Goal: Task Accomplishment & Management: Manage account settings

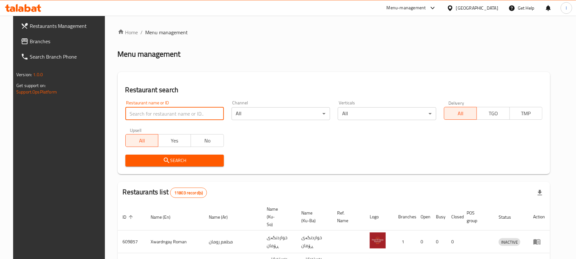
click at [156, 116] on input "search" at bounding box center [174, 113] width 99 height 13
paste input "Italiano Pizza and Juices"
type input "Italiano Pizza and Juices"
click button "Search" at bounding box center [174, 161] width 99 height 12
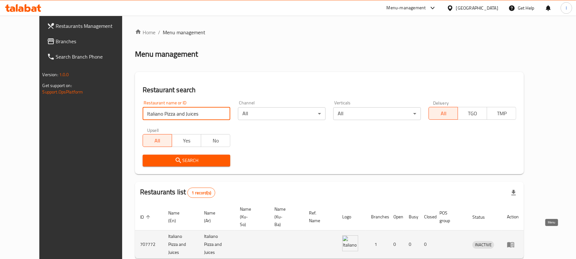
click at [515, 242] on icon "enhanced table" at bounding box center [510, 244] width 7 height 5
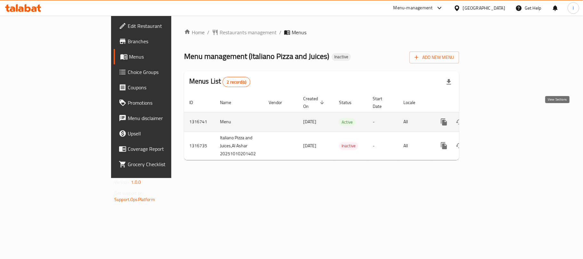
click at [494, 118] on icon "enhanced table" at bounding box center [490, 122] width 8 height 8
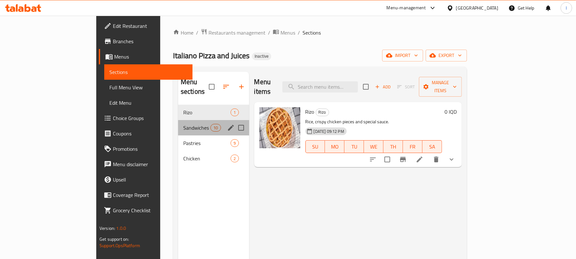
click at [178, 125] on div "Sandwiches 10" at bounding box center [213, 127] width 71 height 15
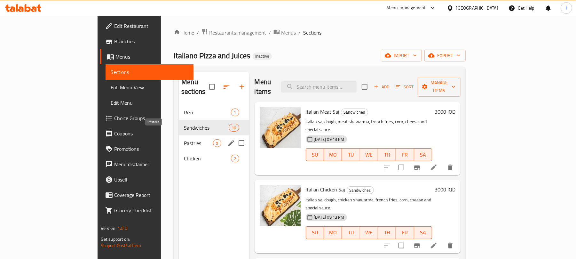
click at [184, 139] on span "Pastries" at bounding box center [198, 143] width 29 height 8
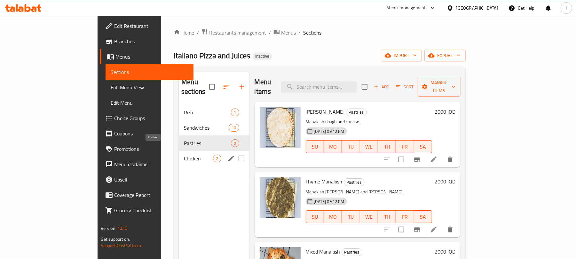
click at [184, 155] on span "Chicken" at bounding box center [198, 159] width 29 height 8
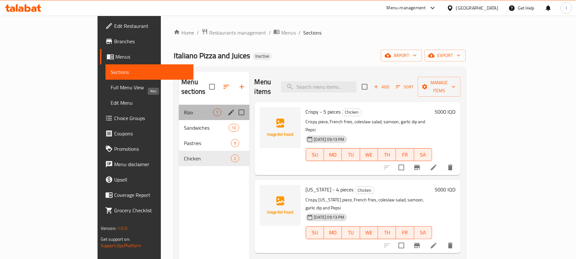
click at [184, 108] on span "Rizo" at bounding box center [198, 112] width 29 height 8
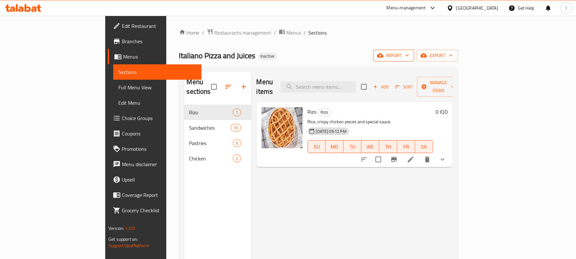
click at [409, 58] on span "import" at bounding box center [394, 56] width 31 height 8
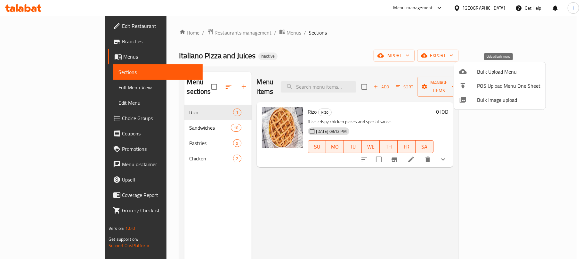
click at [468, 69] on div at bounding box center [468, 72] width 18 height 8
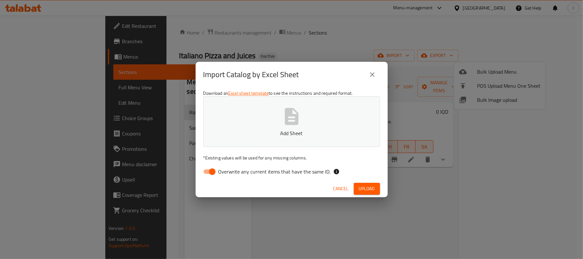
click at [214, 173] on input "Overwrite any current items that have the same ID." at bounding box center [212, 171] width 36 height 12
checkbox input "false"
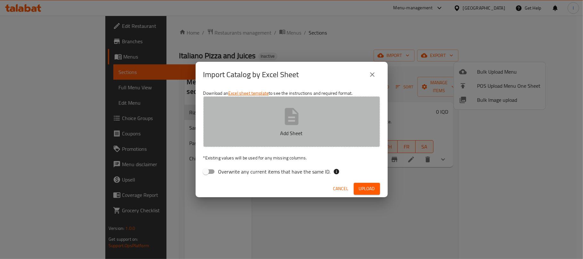
click at [280, 131] on p "Add Sheet" at bounding box center [291, 133] width 157 height 8
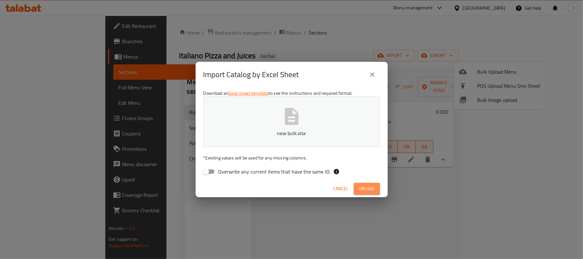
click at [364, 186] on span "Upload" at bounding box center [367, 189] width 16 height 8
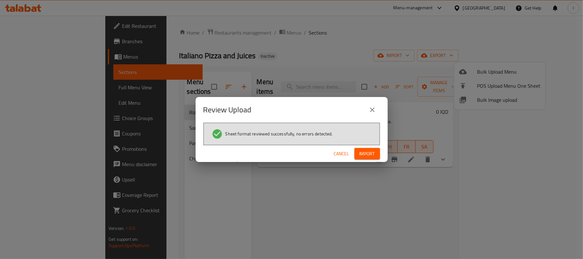
click at [367, 150] on span "Import" at bounding box center [366, 154] width 15 height 8
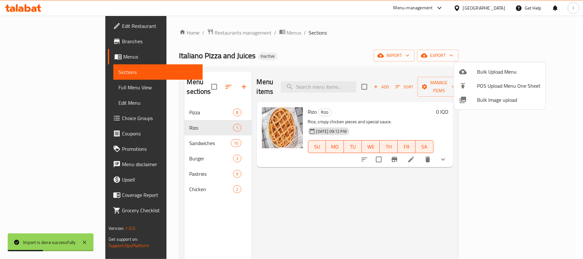
click at [150, 110] on div at bounding box center [291, 129] width 583 height 259
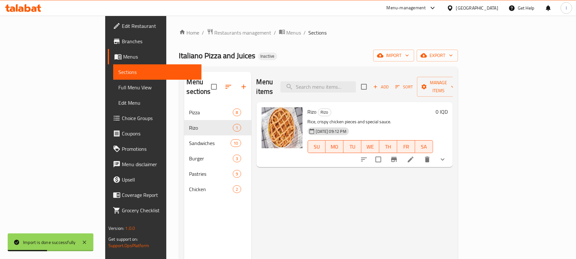
click at [184, 120] on div "Rizo 1" at bounding box center [217, 127] width 67 height 15
click at [184, 109] on div "Pizza 8" at bounding box center [217, 112] width 67 height 15
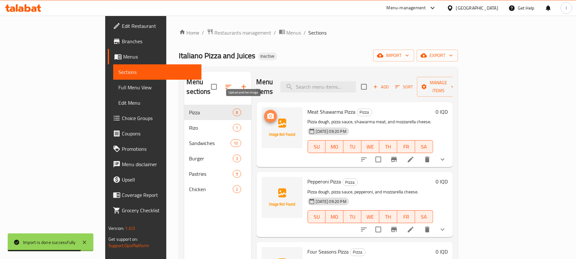
click at [268, 113] on icon "upload picture" at bounding box center [271, 116] width 6 height 6
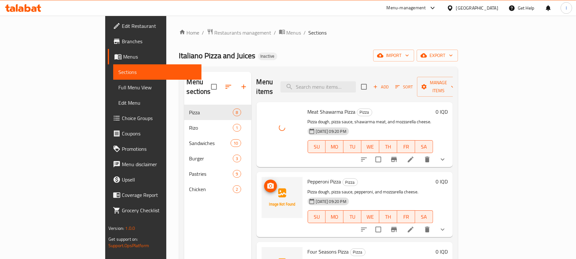
click at [268, 183] on icon "upload picture" at bounding box center [271, 186] width 6 height 6
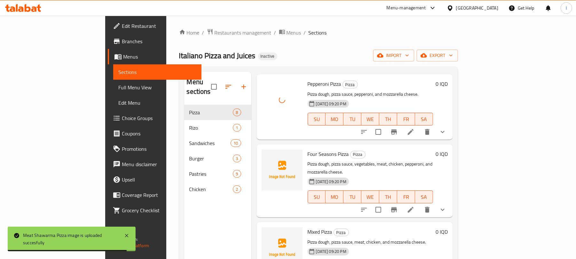
scroll to position [121, 0]
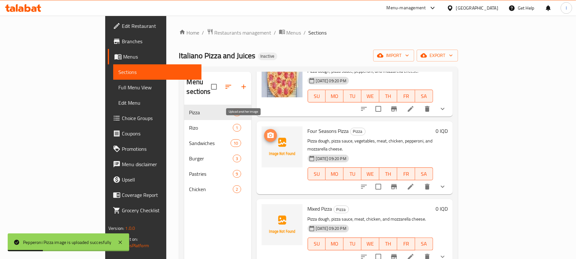
click at [264, 132] on span "upload picture" at bounding box center [270, 136] width 13 height 8
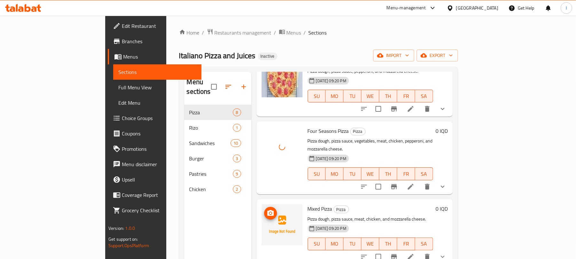
click at [269, 212] on circle "upload picture" at bounding box center [270, 213] width 2 height 2
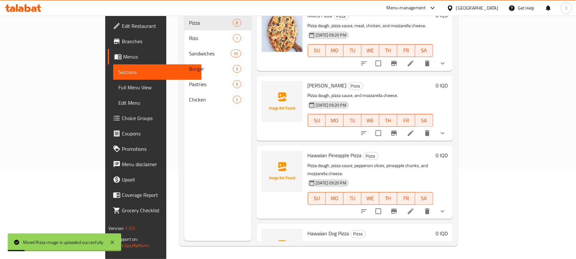
scroll to position [232, 0]
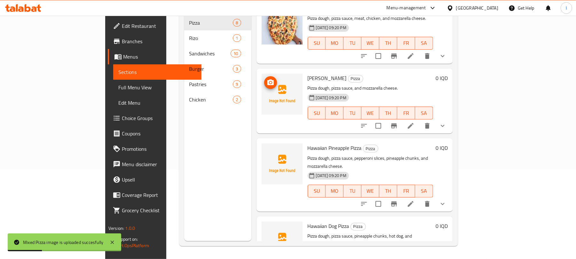
click at [267, 79] on icon "upload picture" at bounding box center [271, 83] width 8 height 8
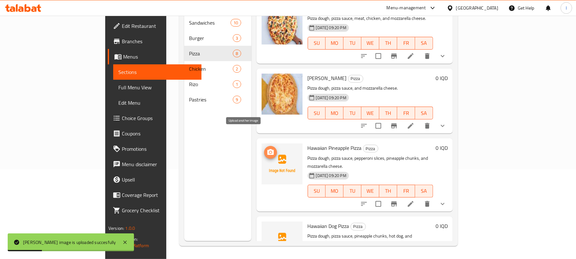
click at [268, 149] on icon "upload picture" at bounding box center [271, 152] width 6 height 6
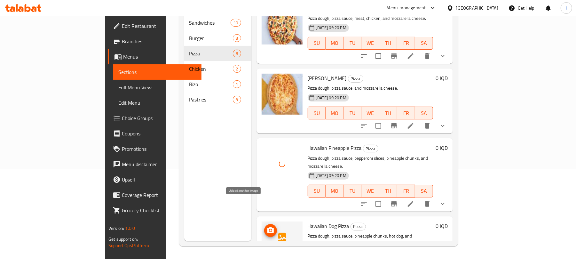
click at [268, 227] on icon "upload picture" at bounding box center [271, 230] width 6 height 6
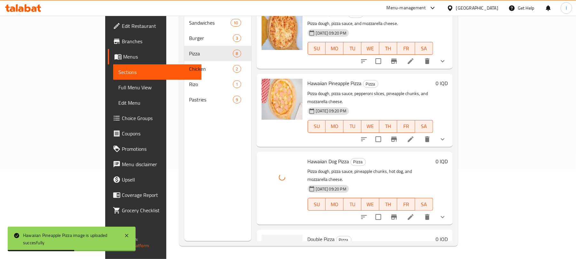
scroll to position [316, 0]
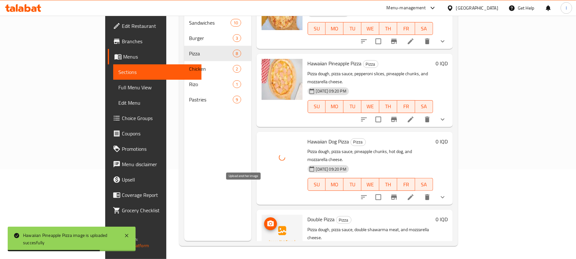
click at [268, 220] on icon "upload picture" at bounding box center [271, 223] width 6 height 6
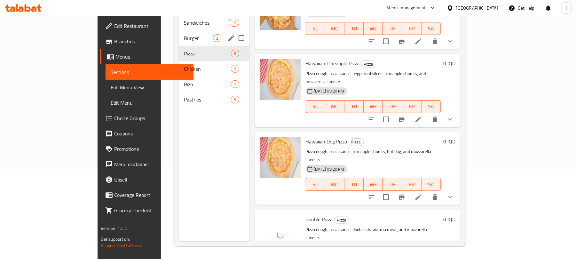
click at [179, 30] on div "Burger 3" at bounding box center [214, 37] width 70 height 15
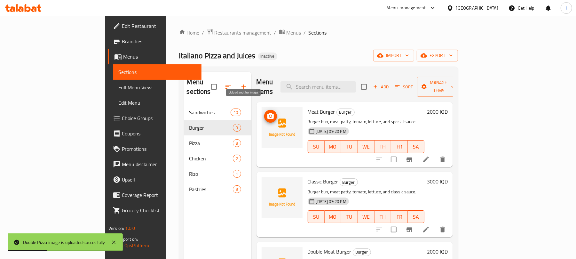
click at [268, 113] on icon "upload picture" at bounding box center [271, 116] width 6 height 6
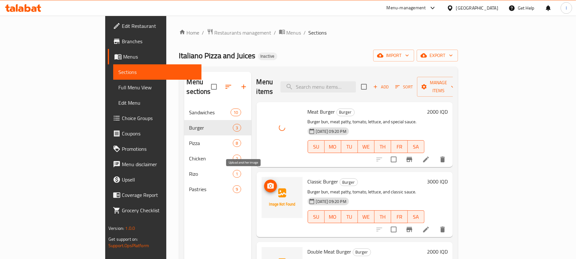
click at [267, 182] on icon "upload picture" at bounding box center [271, 186] width 8 height 8
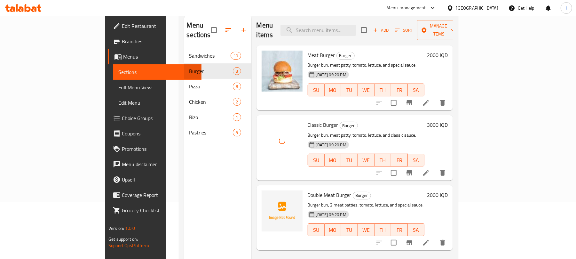
scroll to position [90, 0]
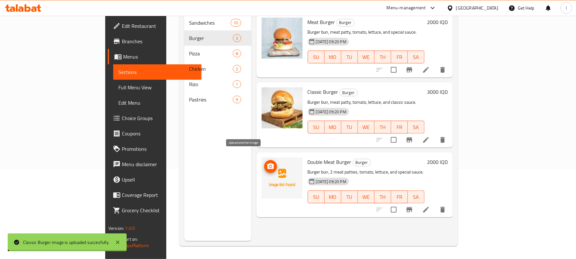
click at [267, 163] on icon "upload picture" at bounding box center [271, 167] width 8 height 8
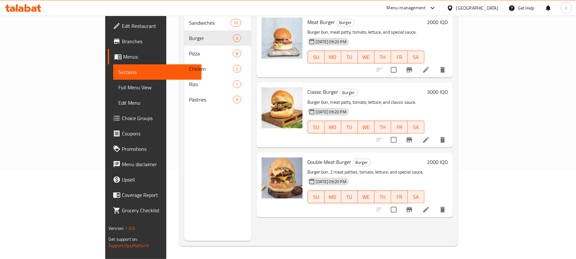
click at [118, 86] on span "Full Menu View" at bounding box center [157, 88] width 78 height 8
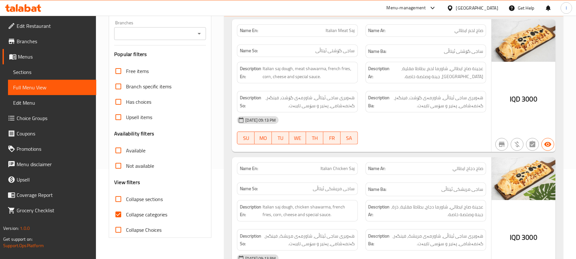
click at [201, 28] on div "Branches" at bounding box center [160, 33] width 92 height 13
click at [201, 30] on icon "Open" at bounding box center [200, 34] width 8 height 8
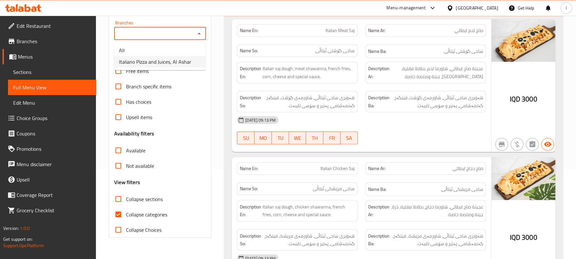
click at [177, 59] on span "Italiano Pizza and Juices, Al Ashar" at bounding box center [155, 62] width 72 height 8
type input "Italiano Pizza and Juices, Al Ashar"
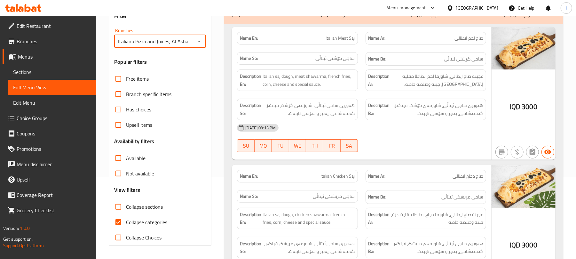
scroll to position [90, 0]
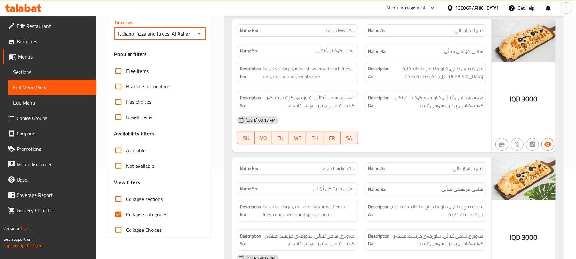
click at [115, 214] on input "Collapse categories" at bounding box center [118, 214] width 15 height 15
checkbox input "false"
click at [120, 202] on input "Collapse sections" at bounding box center [118, 198] width 15 height 15
checkbox input "true"
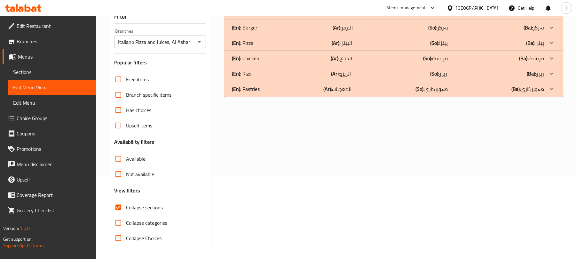
scroll to position [82, 0]
click at [259, 27] on div "(En): Burger (Ar): البرجر (So): بەرگر (Ba): بەرگر" at bounding box center [388, 28] width 312 height 8
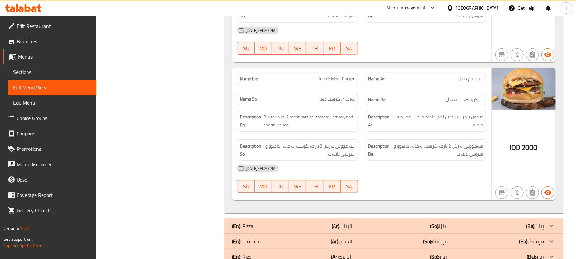
scroll to position [375, 0]
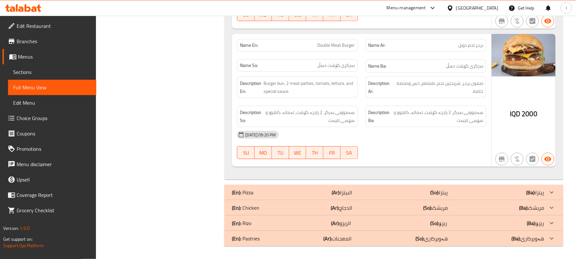
click at [458, 188] on div "(En): Pizza (Ar): البيتزا (So): پیتزا (Ba): پیتزا" at bounding box center [388, 192] width 312 height 8
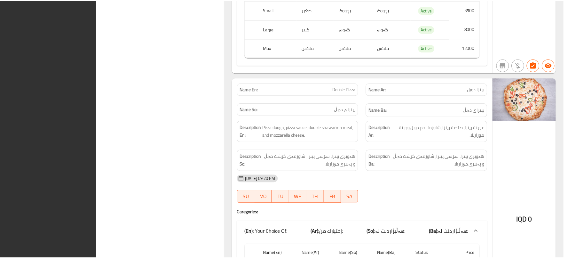
scroll to position [2502, 0]
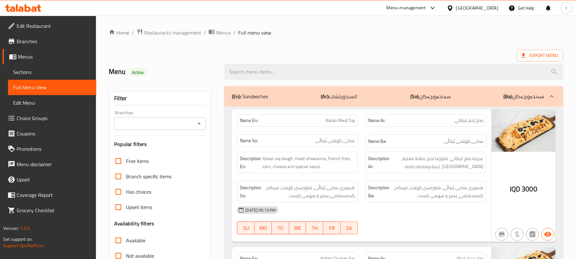
click at [34, 70] on span "Sections" at bounding box center [52, 72] width 78 height 8
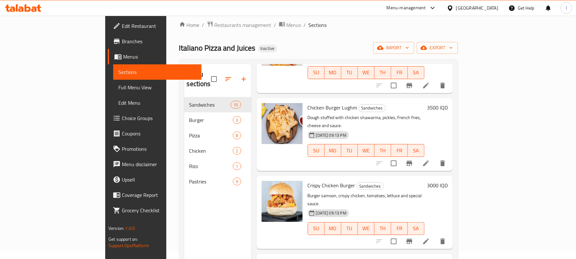
scroll to position [90, 0]
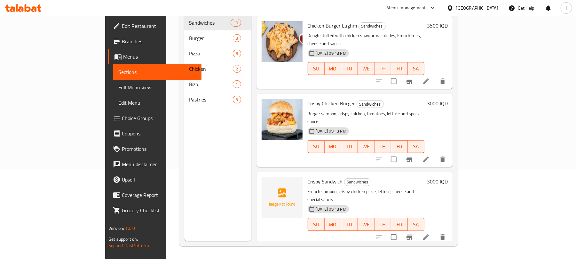
click at [122, 26] on span "Edit Restaurant" at bounding box center [159, 26] width 75 height 8
